Goal: Transaction & Acquisition: Purchase product/service

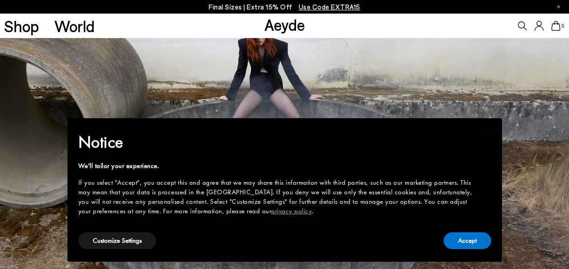
scroll to position [136, 0]
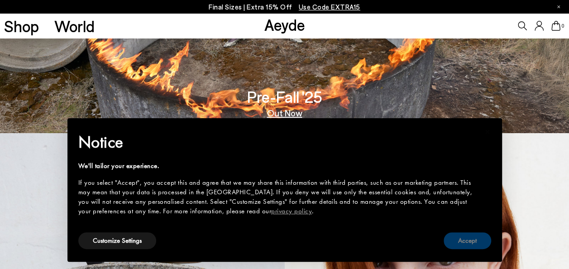
click at [473, 234] on button "Accept" at bounding box center [468, 240] width 48 height 17
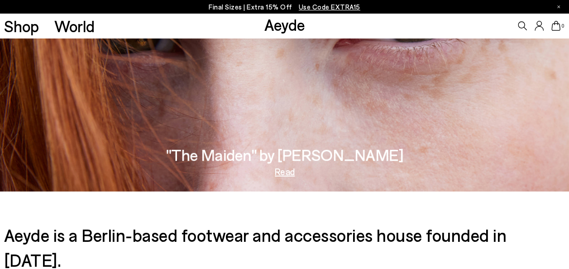
scroll to position [1265, 0]
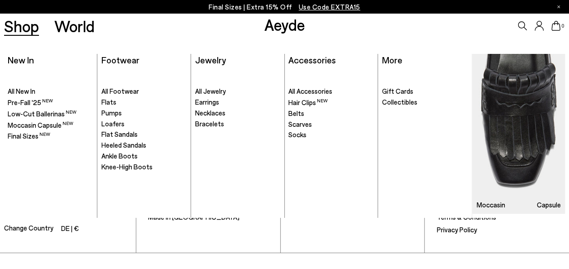
click at [21, 24] on link "Shop" at bounding box center [21, 26] width 35 height 16
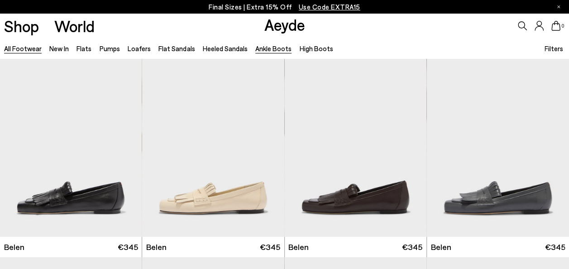
click at [272, 48] on link "Ankle Boots" at bounding box center [273, 48] width 36 height 8
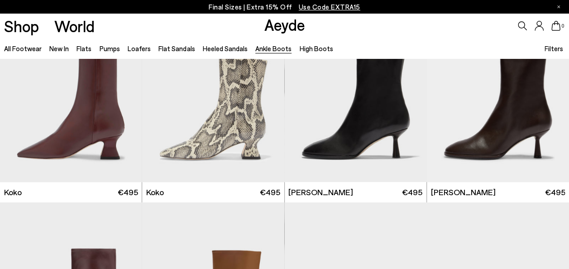
scroll to position [453, 0]
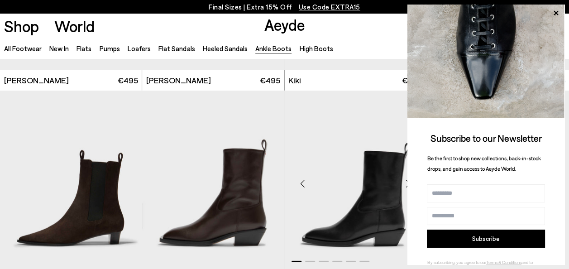
scroll to position [1312, 0]
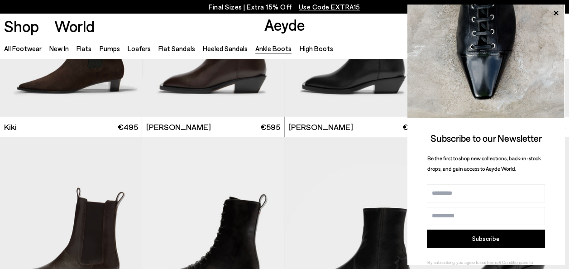
click at [555, 10] on icon at bounding box center [556, 13] width 12 height 12
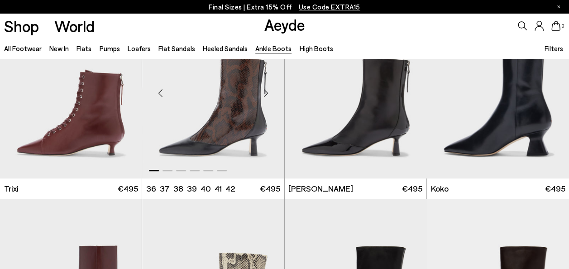
scroll to position [272, 0]
